Goal: Find specific page/section

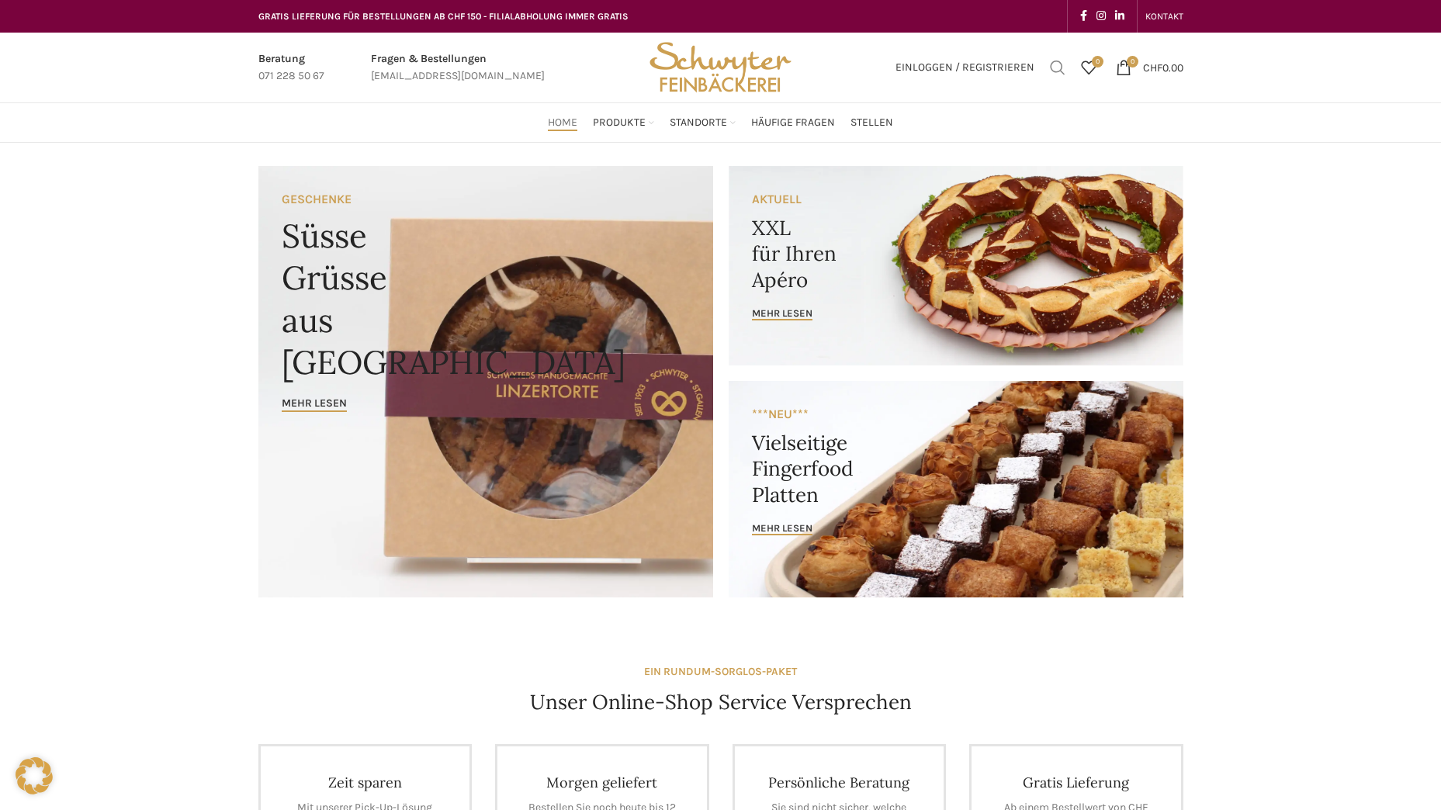
click at [1050, 69] on span "Suchen" at bounding box center [1058, 68] width 16 height 16
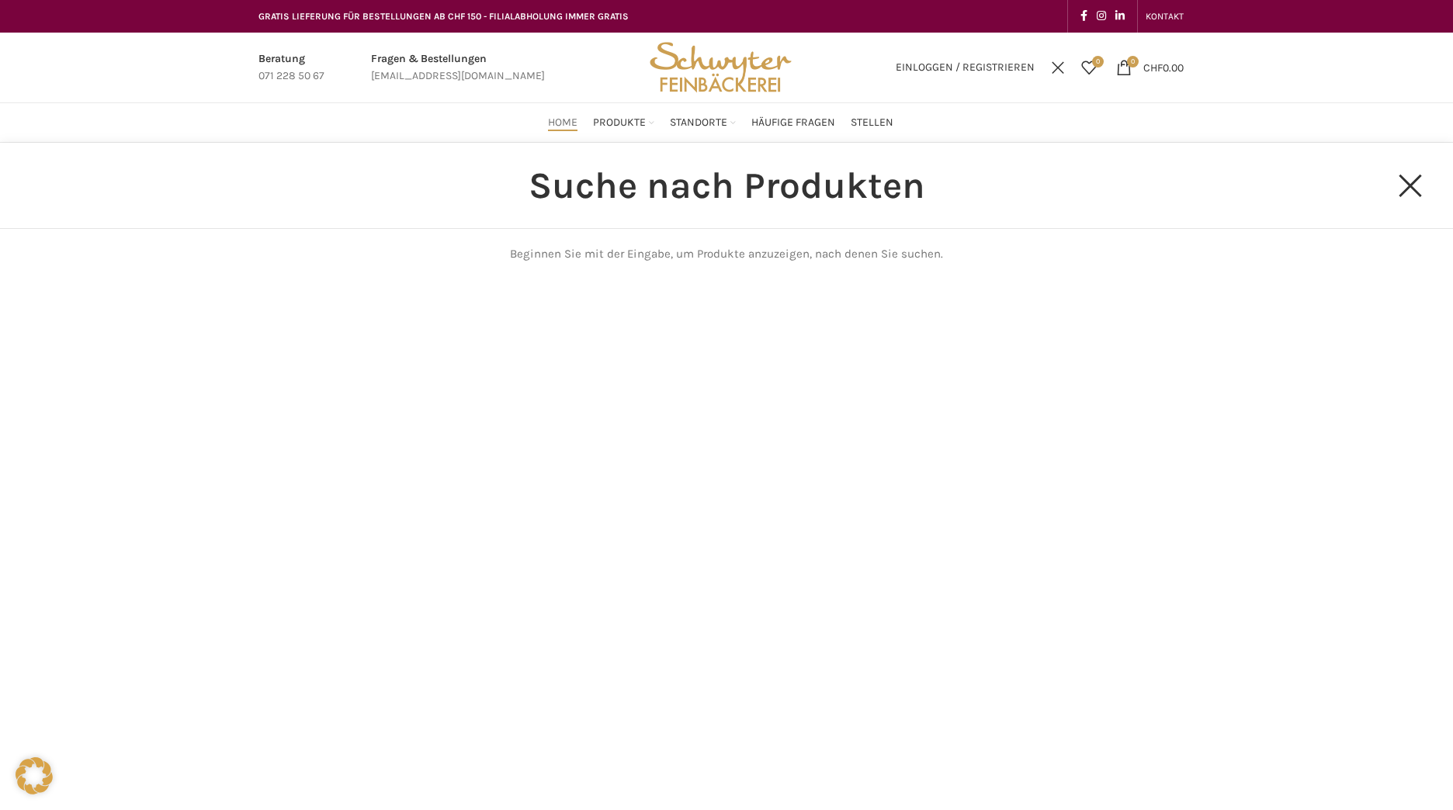
click at [861, 206] on input "Suchen" at bounding box center [727, 185] width 1298 height 85
click at [748, 192] on input "Suchen" at bounding box center [727, 185] width 1298 height 85
type input "mittagsmenu"
click button "Search" at bounding box center [0, 0] width 0 height 0
